Goal: Find specific page/section: Find specific page/section

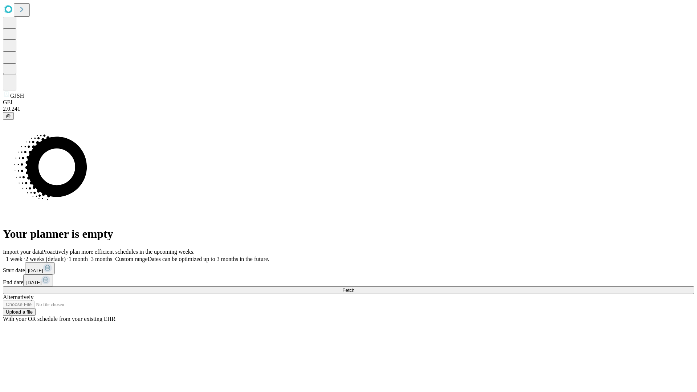
click at [354, 288] on span "Fetch" at bounding box center [348, 290] width 12 height 5
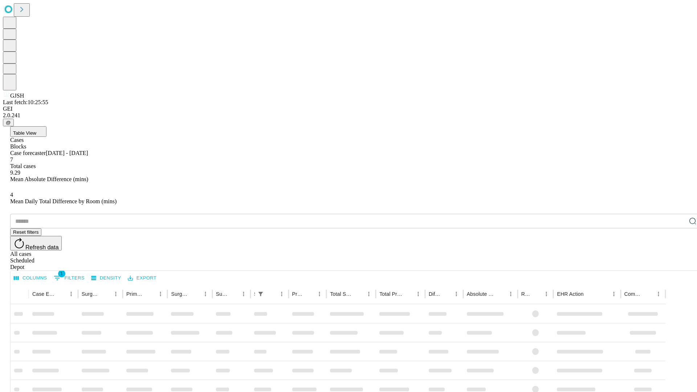
click at [678, 264] on div "Depot" at bounding box center [356, 267] width 692 height 7
click at [619, 251] on div "All cases" at bounding box center [356, 254] width 692 height 7
